Goal: Information Seeking & Learning: Check status

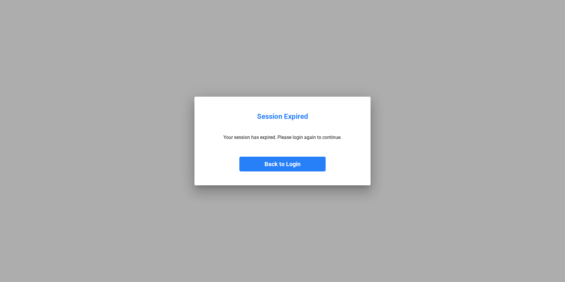
click at [266, 158] on button "Back to Login" at bounding box center [283, 164] width 86 height 15
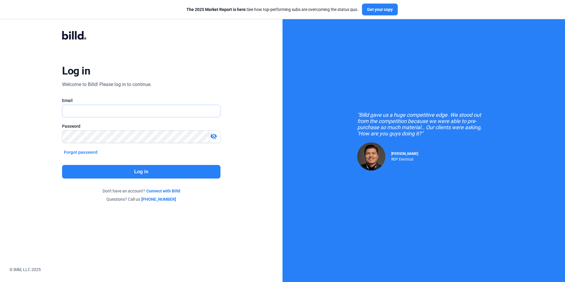
type input "[EMAIL_ADDRESS][DOMAIN_NAME]"
click at [149, 169] on button "Log in" at bounding box center [141, 172] width 158 height 14
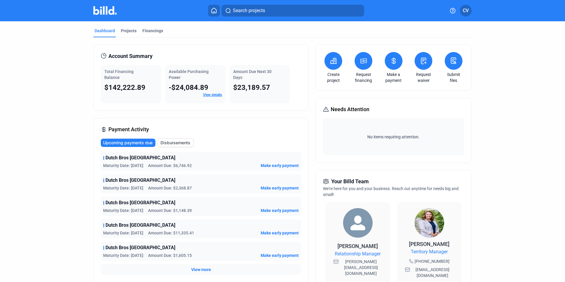
click at [211, 97] on link "View details" at bounding box center [212, 95] width 19 height 4
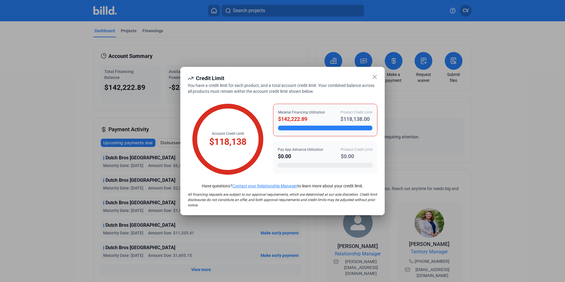
drag, startPoint x: 309, startPoint y: 120, endPoint x: 276, endPoint y: 118, distance: 33.5
click at [276, 118] on div "Material Financing Utilization $142,222.89 Product Credit Limit $118,138.00" at bounding box center [325, 120] width 104 height 33
click at [377, 79] on icon at bounding box center [374, 76] width 7 height 7
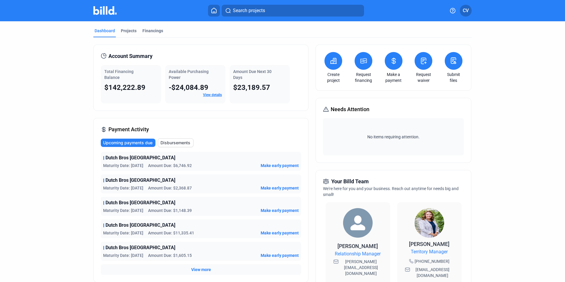
click at [211, 94] on link "View details" at bounding box center [212, 95] width 19 height 4
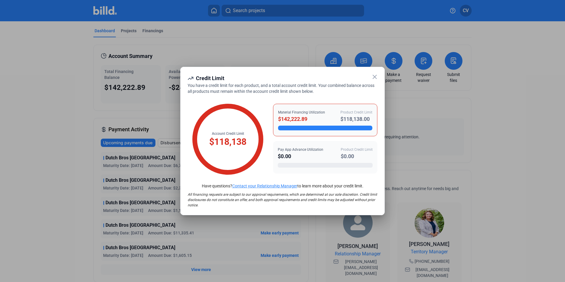
drag, startPoint x: 341, startPoint y: 119, endPoint x: 376, endPoint y: 124, distance: 35.0
click at [376, 124] on div "Material Financing Utilization $142,222.89 Product Credit Limit $118,138.00" at bounding box center [325, 120] width 104 height 33
drag, startPoint x: 376, startPoint y: 124, endPoint x: 371, endPoint y: 119, distance: 6.9
click at [371, 119] on div "$118,138.00" at bounding box center [357, 119] width 32 height 8
drag, startPoint x: 371, startPoint y: 119, endPoint x: 339, endPoint y: 117, distance: 31.7
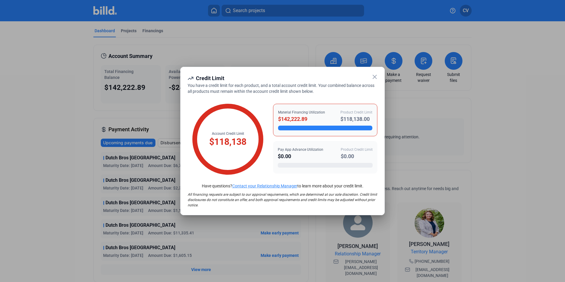
click at [339, 117] on div "Material Financing Utilization $142,222.89 Product Credit Limit $118,138.00" at bounding box center [325, 117] width 94 height 14
drag, startPoint x: 339, startPoint y: 117, endPoint x: 357, endPoint y: 119, distance: 18.8
click at [357, 119] on div "$118,138.00" at bounding box center [357, 119] width 32 height 8
click at [376, 75] on icon at bounding box center [374, 76] width 7 height 7
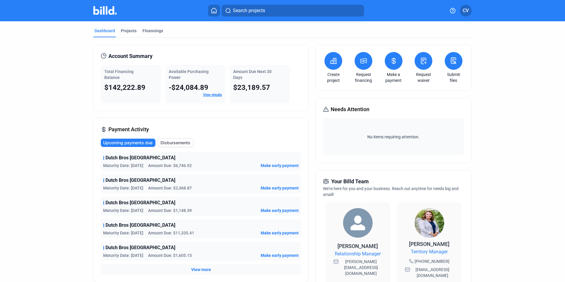
click at [73, 86] on dashboard "Dashboard Projects Financings Account Summary Total Financing Balance $142,222.…" at bounding box center [282, 219] width 509 height 397
click at [82, 52] on div "Dashboard Projects Financings Account Summary Total Financing Balance $142,222.…" at bounding box center [283, 219] width 402 height 397
drag, startPoint x: 106, startPoint y: 56, endPoint x: 160, endPoint y: 56, distance: 54.4
click at [160, 56] on div "Account Summary" at bounding box center [201, 56] width 200 height 8
drag, startPoint x: 160, startPoint y: 56, endPoint x: 157, endPoint y: 56, distance: 3.3
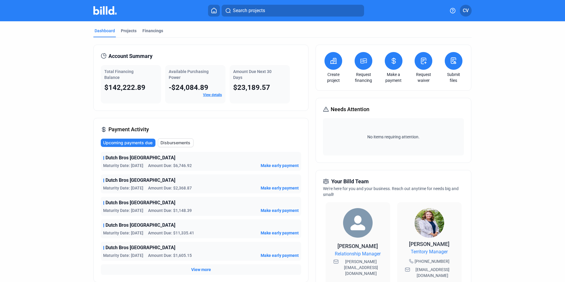
click at [160, 56] on div "Account Summary" at bounding box center [201, 56] width 200 height 8
drag, startPoint x: 151, startPoint y: 56, endPoint x: 82, endPoint y: 51, distance: 68.8
click at [82, 51] on div "Dashboard Projects Financings Account Summary Total Financing Balance $142,222.…" at bounding box center [283, 219] width 402 height 397
drag, startPoint x: 82, startPoint y: 51, endPoint x: 123, endPoint y: 59, distance: 41.2
click at [131, 59] on span "Account Summary" at bounding box center [131, 56] width 44 height 8
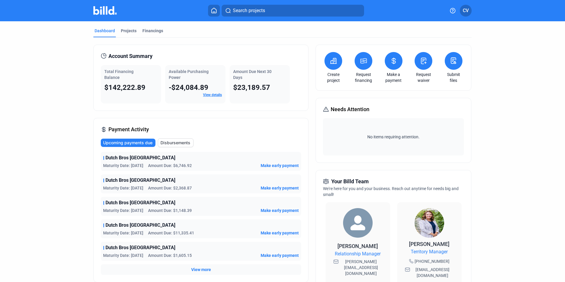
drag, startPoint x: 107, startPoint y: 56, endPoint x: 161, endPoint y: 60, distance: 53.9
click at [161, 60] on div "Account Summary" at bounding box center [201, 56] width 200 height 8
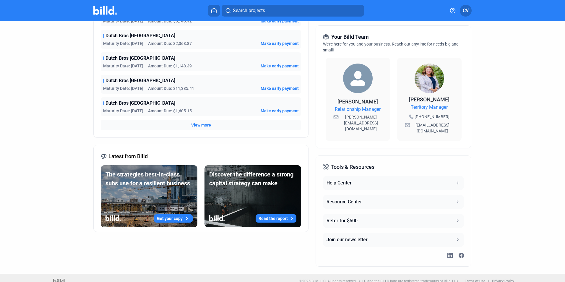
scroll to position [145, 0]
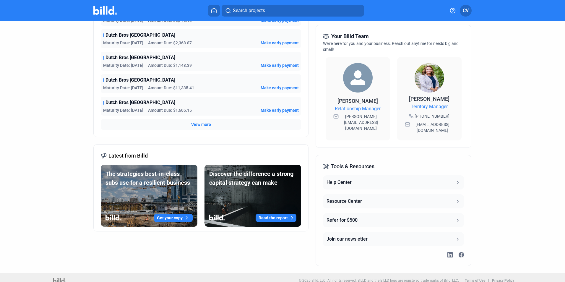
click at [311, 143] on div "Account Summary Total Financing Balance $142,222.89 Available Purchasing Power …" at bounding box center [282, 82] width 378 height 381
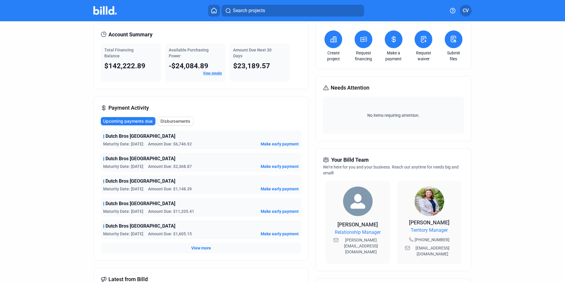
scroll to position [0, 0]
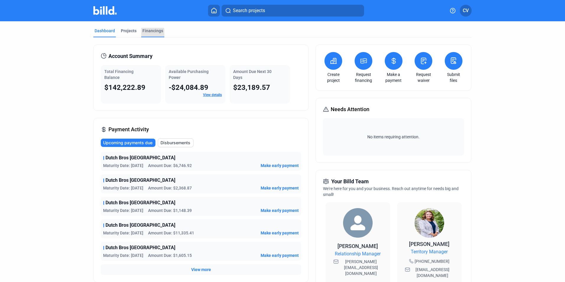
click at [146, 35] on div "Financings" at bounding box center [152, 32] width 23 height 9
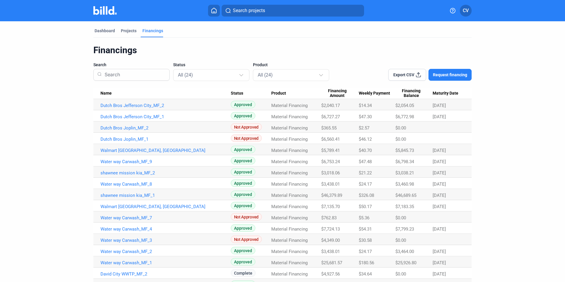
click at [271, 48] on div "Financings" at bounding box center [282, 50] width 378 height 11
drag, startPoint x: 266, startPoint y: 66, endPoint x: 252, endPoint y: 64, distance: 14.5
click at [253, 64] on span "Product" at bounding box center [260, 65] width 15 height 6
drag, startPoint x: 252, startPoint y: 64, endPoint x: 257, endPoint y: 66, distance: 5.5
click at [257, 66] on span "Product" at bounding box center [260, 65] width 15 height 6
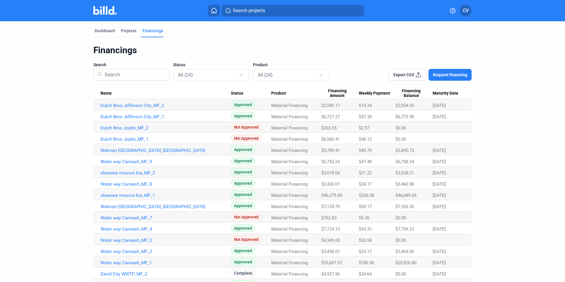
drag, startPoint x: 252, startPoint y: 64, endPoint x: 268, endPoint y: 64, distance: 16.0
click at [268, 64] on div "Product All (24)" at bounding box center [291, 71] width 76 height 19
drag, startPoint x: 266, startPoint y: 64, endPoint x: 251, endPoint y: 64, distance: 14.8
click at [251, 64] on div "Search Status All (24) Product All (24)" at bounding box center [211, 71] width 236 height 19
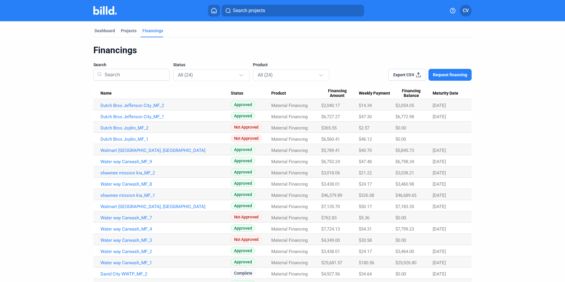
drag, startPoint x: 251, startPoint y: 64, endPoint x: 257, endPoint y: 66, distance: 6.2
click at [257, 66] on span "Product" at bounding box center [260, 65] width 15 height 6
drag, startPoint x: 252, startPoint y: 65, endPoint x: 267, endPoint y: 64, distance: 15.1
click at [267, 64] on div "Product All (24)" at bounding box center [291, 71] width 76 height 19
click at [268, 65] on div "Product All (24)" at bounding box center [291, 71] width 76 height 19
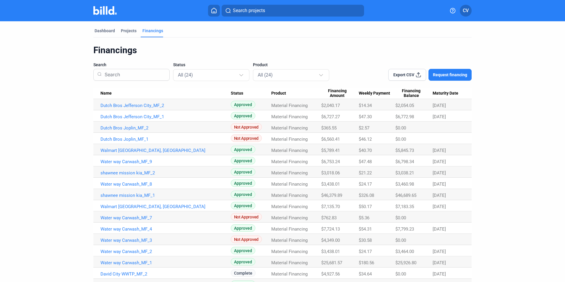
click at [326, 59] on div "Financings Search Status All (24) Product All (24) Export CSV Request financing…" at bounding box center [282, 207] width 378 height 324
click at [54, 122] on dashboard "Dashboard Projects Financings Financings Search Status All (24) Product All (24…" at bounding box center [282, 194] width 509 height 347
click at [44, 123] on dashboard "Dashboard Projects Financings Financings Search Status All (24) Product All (24…" at bounding box center [282, 194] width 509 height 347
click at [112, 27] on mat-tab-group "Dashboard Projects Financings Financings Search Status All (24) Product All (24…" at bounding box center [282, 194] width 378 height 347
click at [106, 34] on div "Dashboard" at bounding box center [104, 32] width 23 height 9
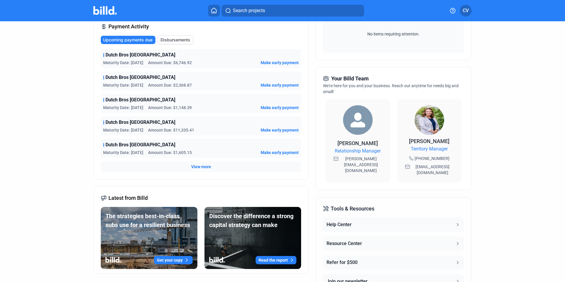
scroll to position [118, 0]
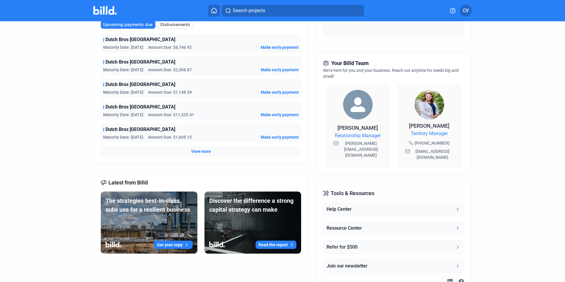
click at [74, 51] on dashboard "Dashboard Projects Financings Account Summary Total Financing Balance $142,222.…" at bounding box center [282, 101] width 509 height 397
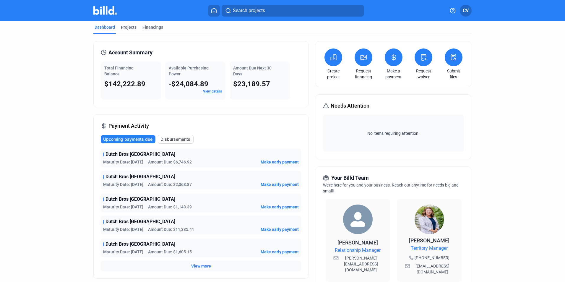
scroll to position [0, 0]
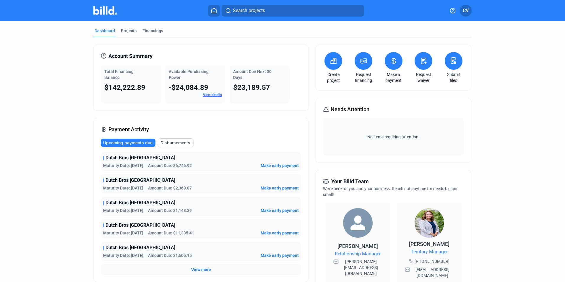
click at [162, 31] on div "Dashboard Projects Financings" at bounding box center [282, 32] width 378 height 9
click at [157, 31] on div "Financings" at bounding box center [153, 31] width 21 height 6
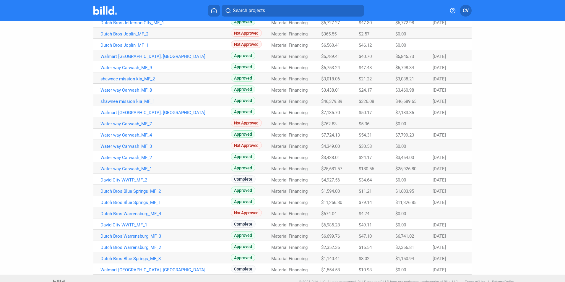
scroll to position [101, 0]
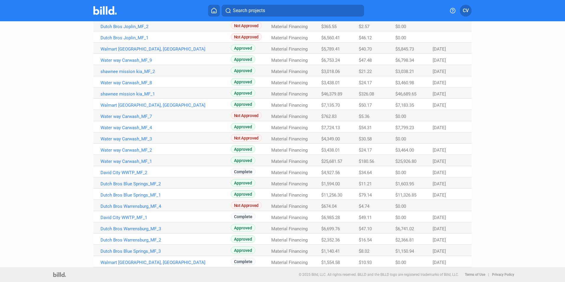
click at [60, 146] on dashboard "Dashboard Projects Financings Financings Search Status All (24) Product All (24…" at bounding box center [282, 93] width 509 height 347
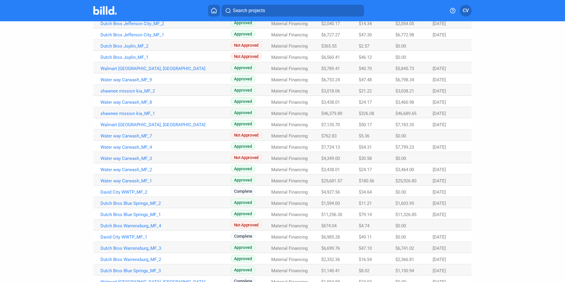
scroll to position [72, 0]
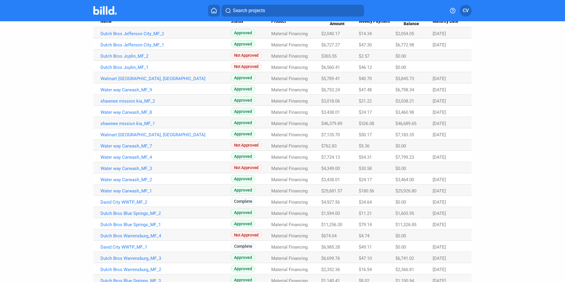
click at [71, 100] on dashboard "Dashboard Projects Financings Financings Search Status All (24) Product All (24…" at bounding box center [282, 122] width 509 height 347
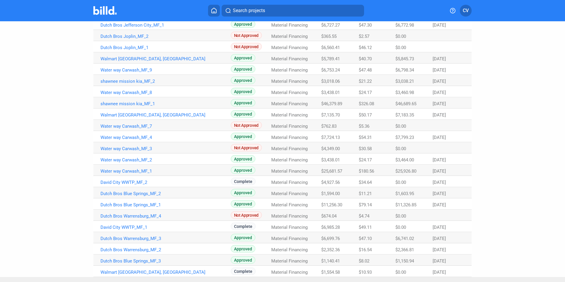
scroll to position [101, 0]
